Goal: Check status: Verify the current state of an ongoing process or item

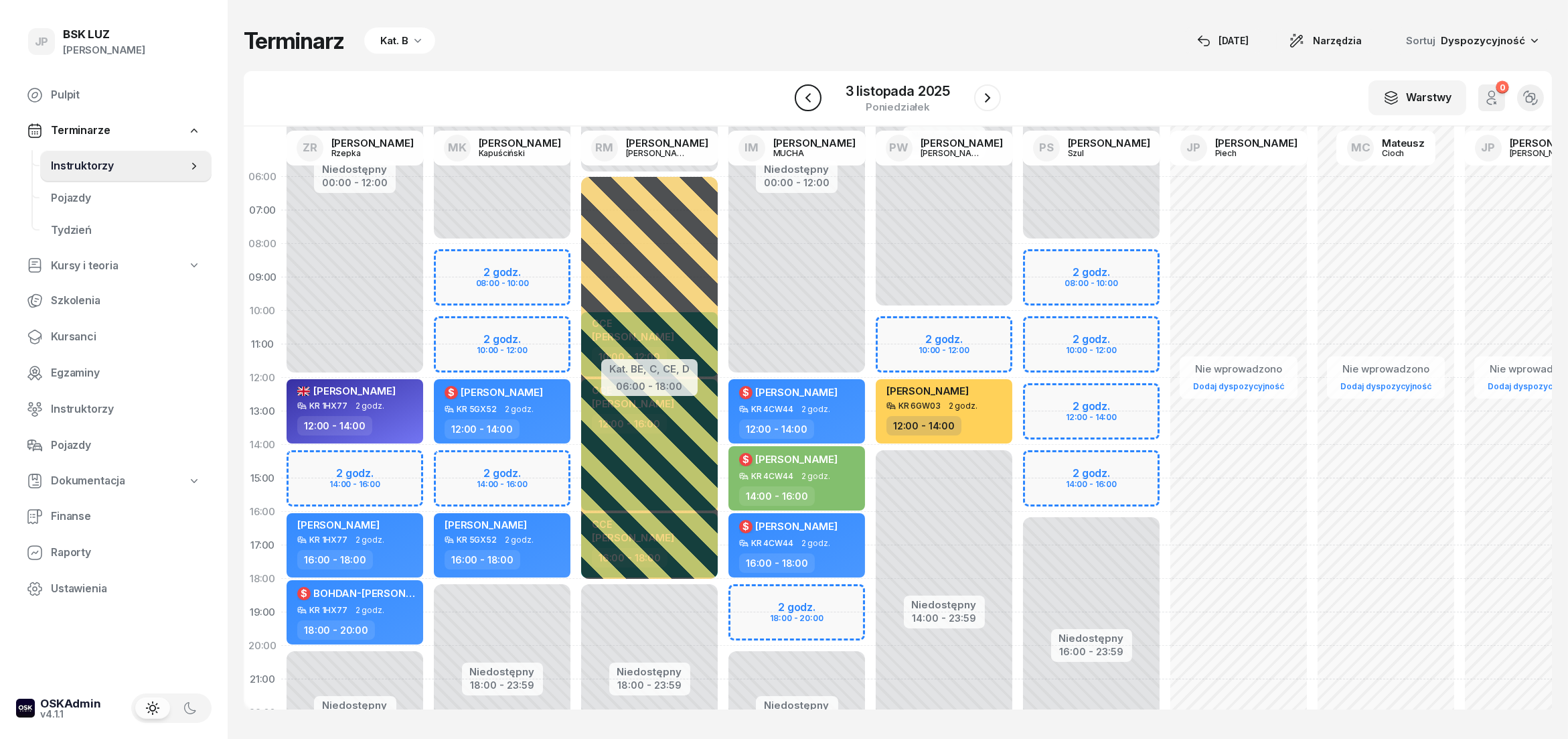
click at [807, 103] on icon "button" at bounding box center [808, 98] width 16 height 16
click at [807, 103] on div at bounding box center [808, 98] width 26 height 26
click at [1249, 43] on div "[DATE]" at bounding box center [1223, 40] width 51 height 16
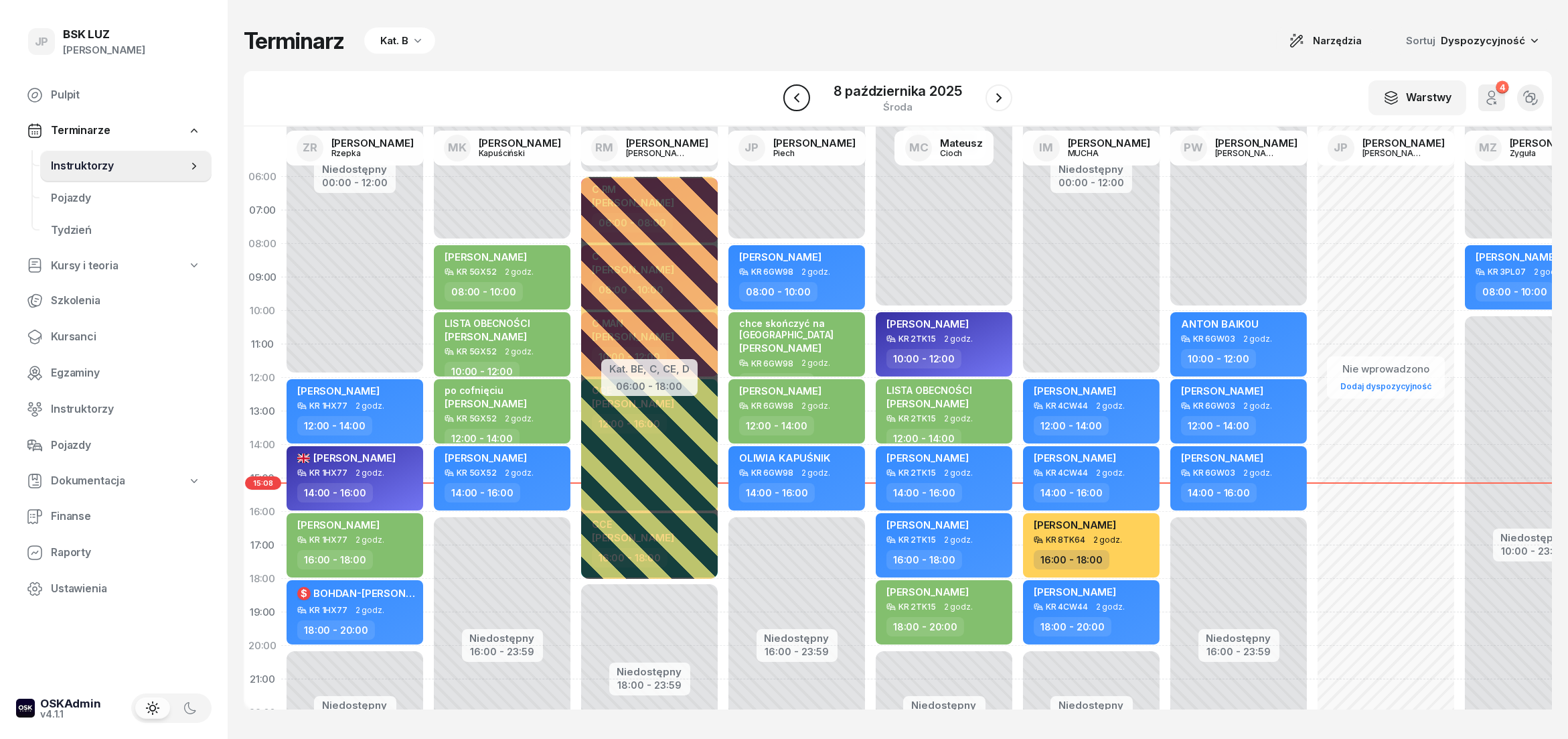
click at [797, 98] on icon "button" at bounding box center [797, 98] width 16 height 16
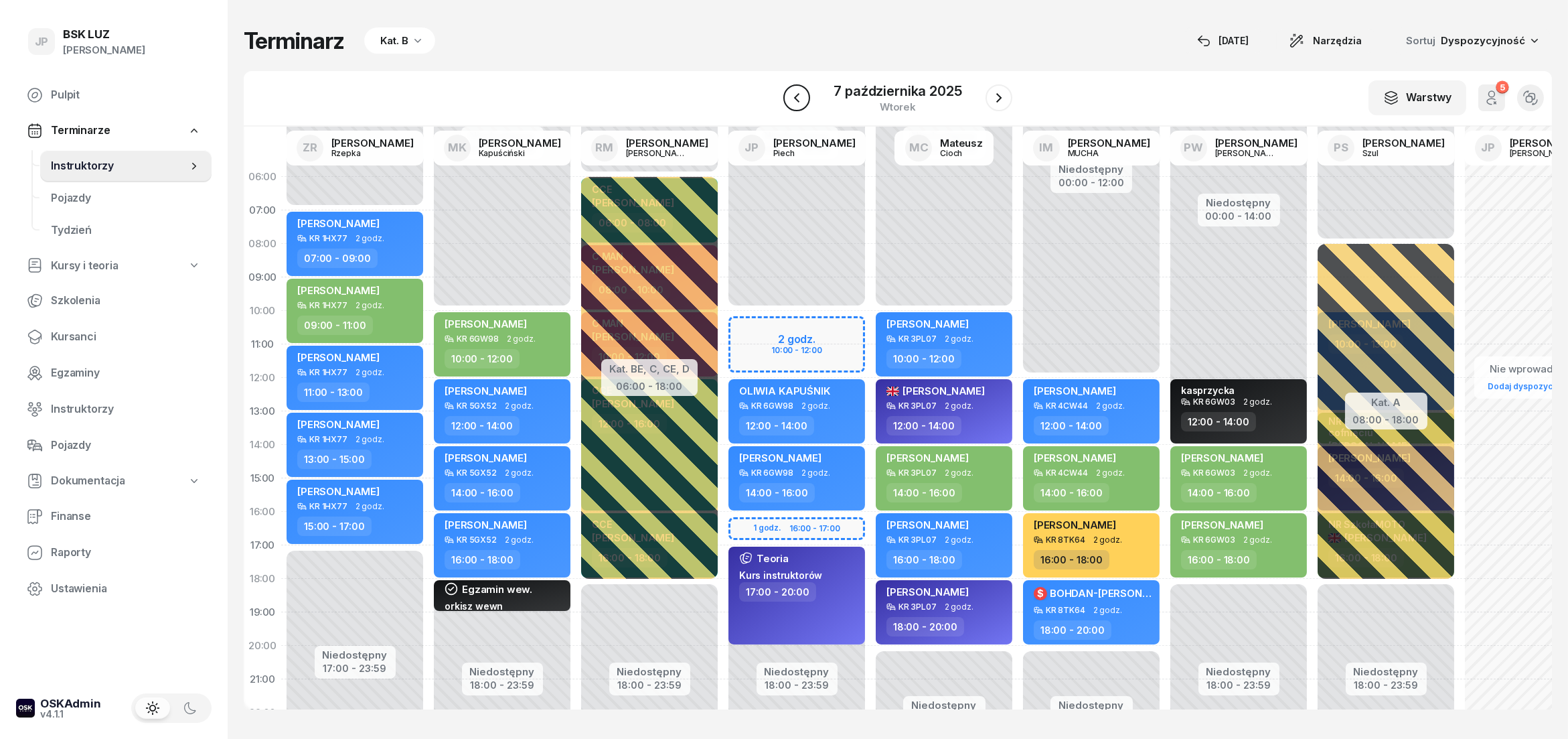
click at [793, 103] on icon "button" at bounding box center [797, 98] width 16 height 16
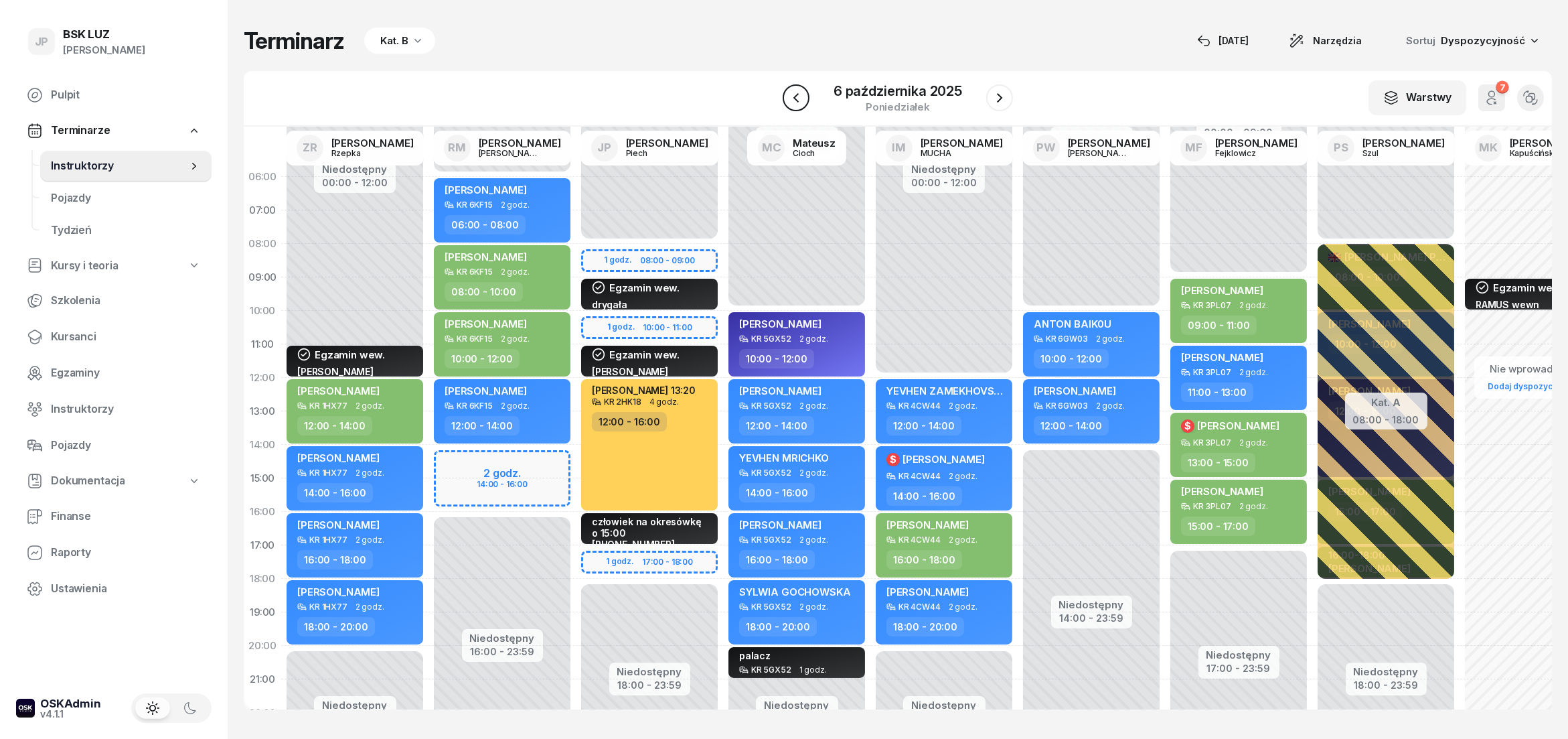
click at [796, 103] on icon "button" at bounding box center [796, 98] width 16 height 16
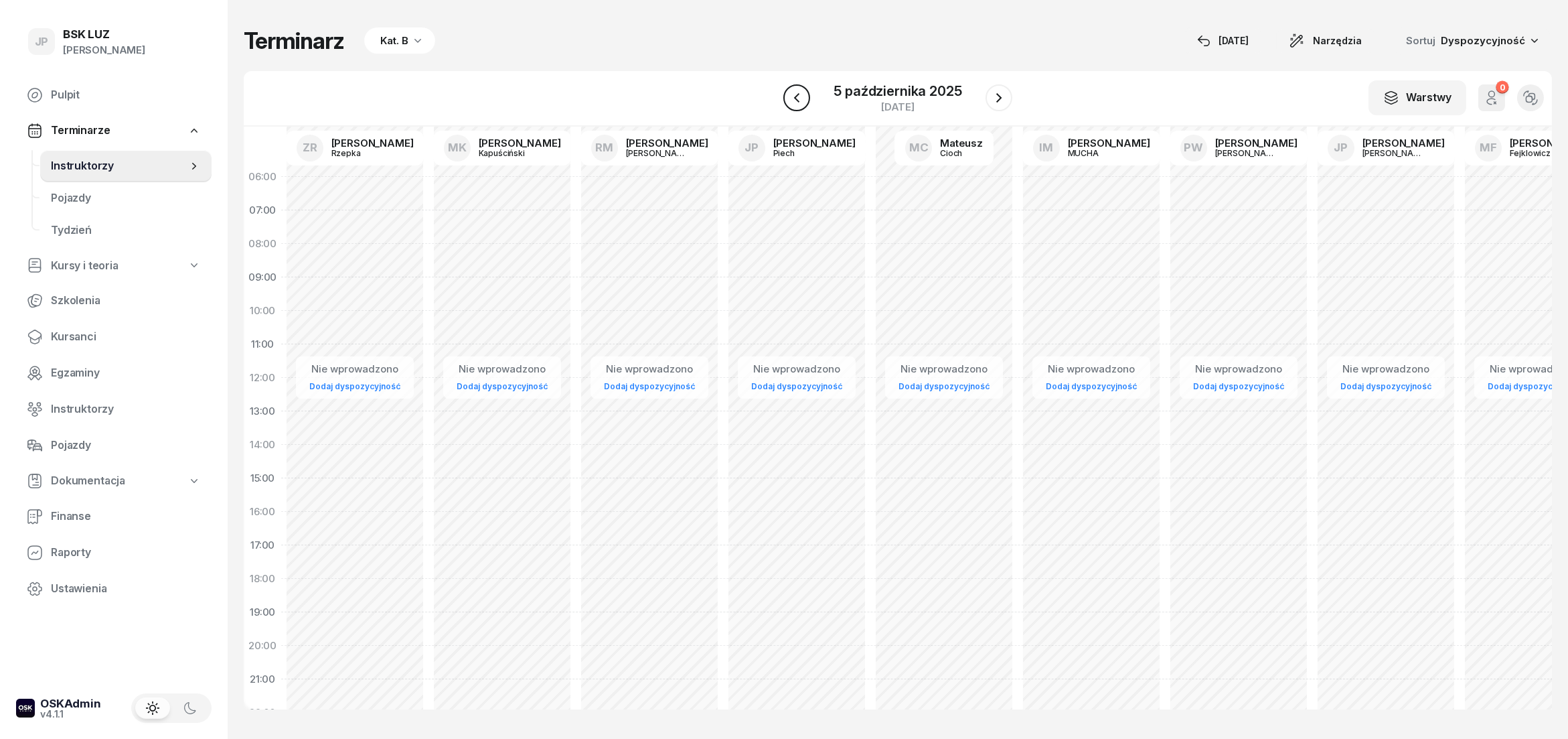
click at [796, 103] on icon "button" at bounding box center [797, 98] width 16 height 16
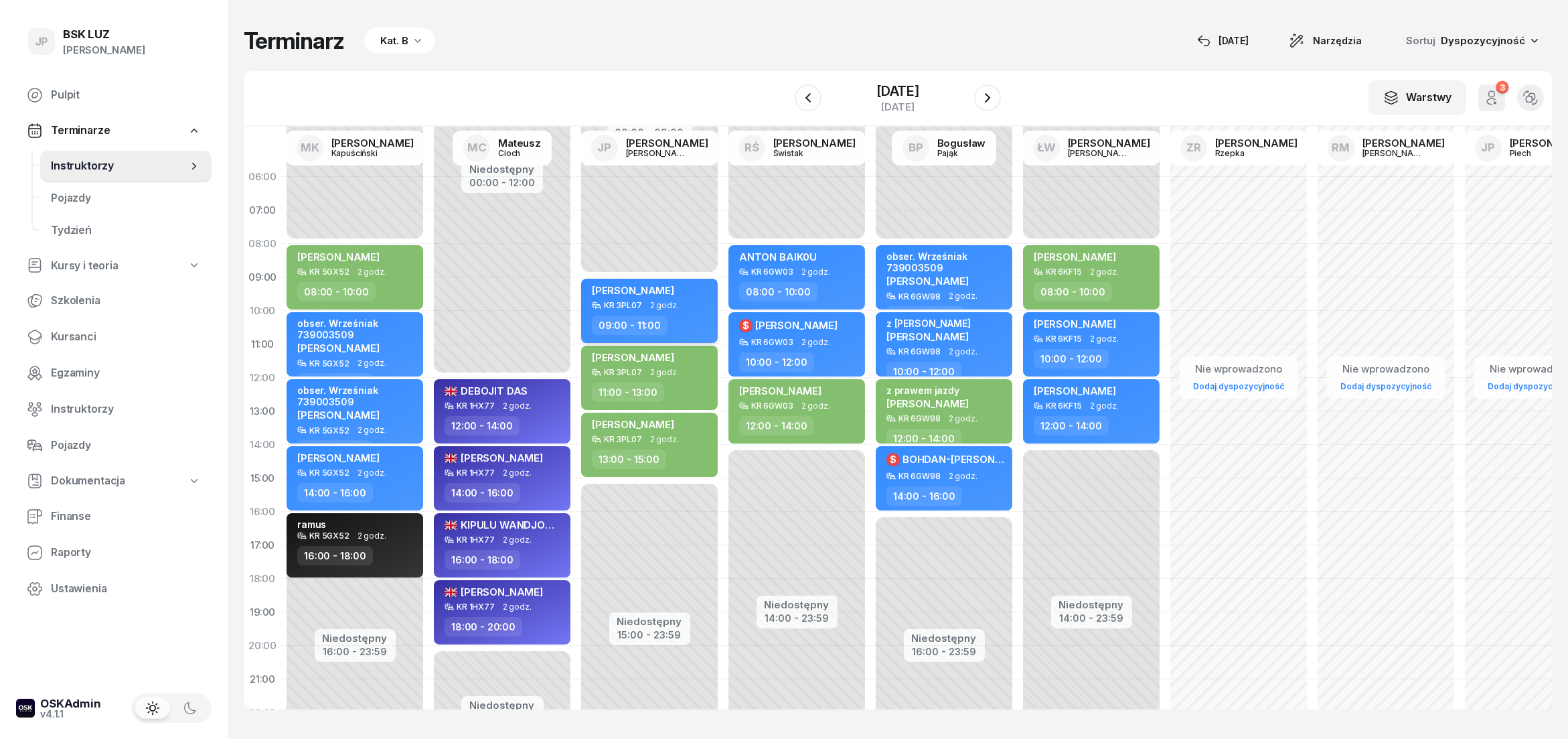
click at [652, 285] on span "[PERSON_NAME]" at bounding box center [633, 291] width 82 height 12
select select "09"
select select "11"
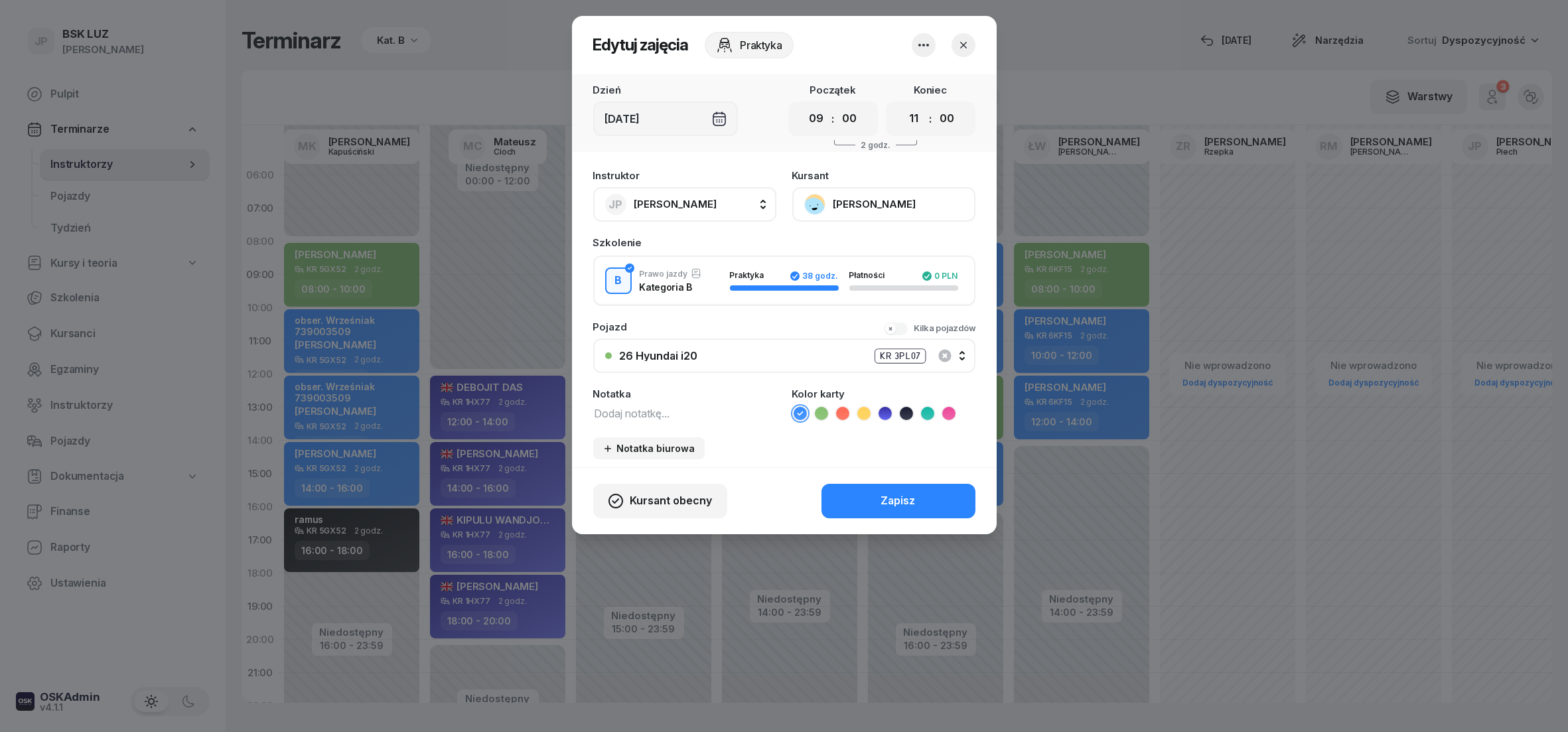
click at [811, 205] on button "[PERSON_NAME]" at bounding box center [884, 204] width 183 height 35
click at [870, 247] on link "Otwórz profil" at bounding box center [883, 249] width 176 height 33
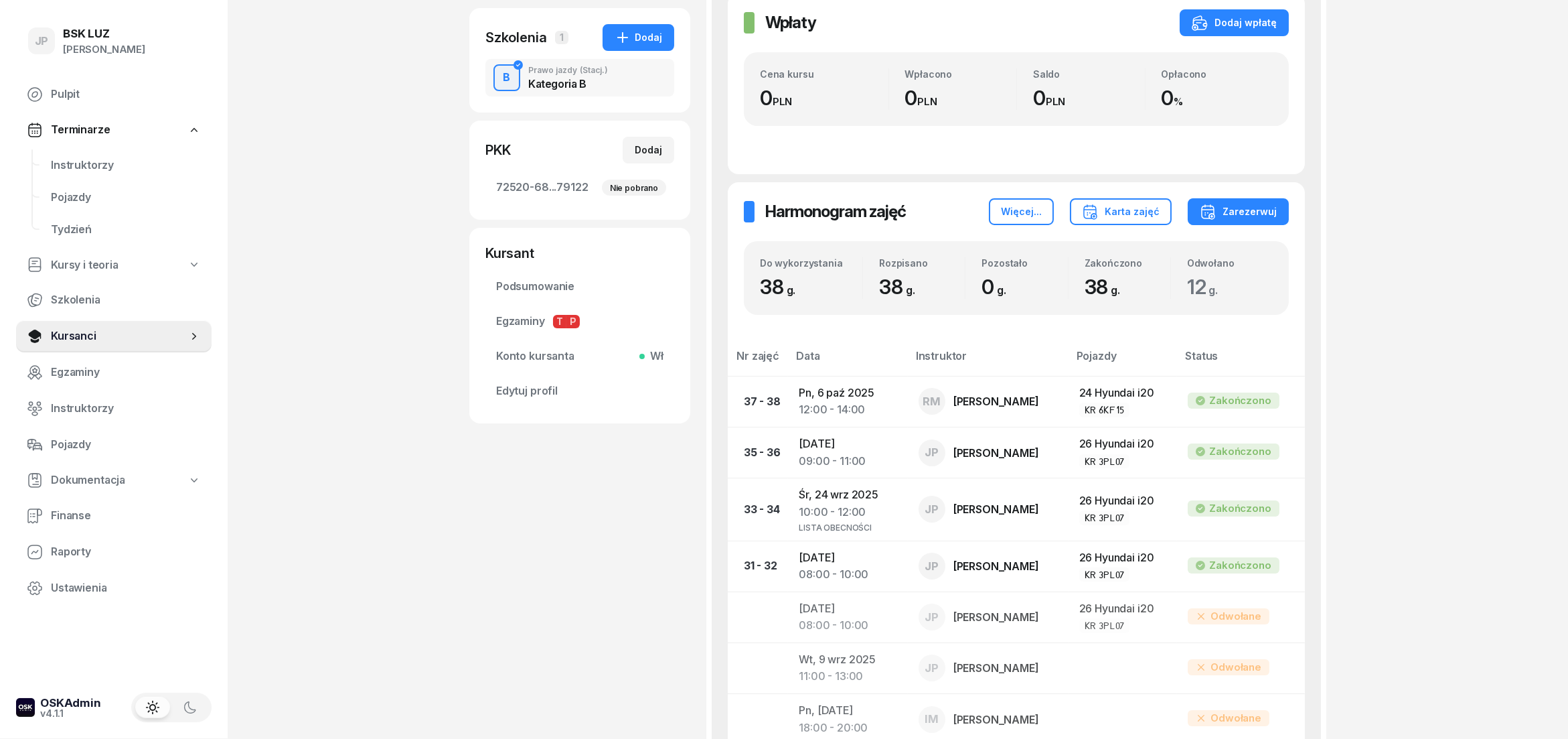
scroll to position [223, 0]
